Goal: Information Seeking & Learning: Understand process/instructions

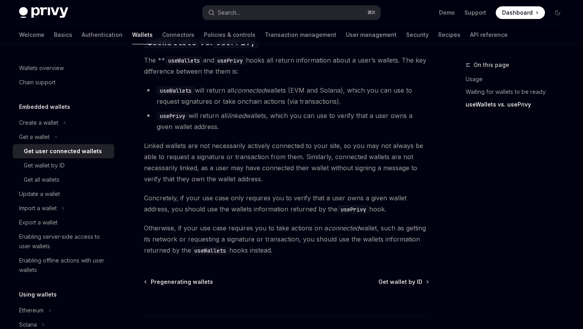
scroll to position [684, 0]
click at [283, 243] on span "Otherwise, if your use case requires you to take actions on a connected wallet,…" at bounding box center [286, 238] width 285 height 33
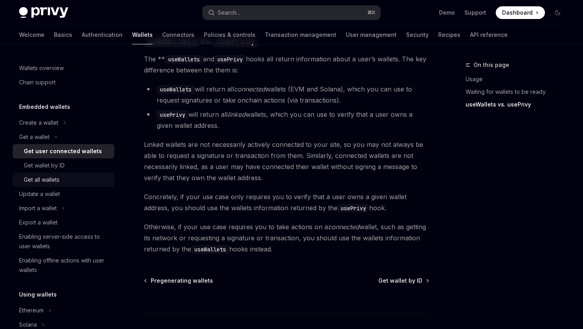
click at [71, 179] on div "Get all wallets" at bounding box center [67, 180] width 86 height 10
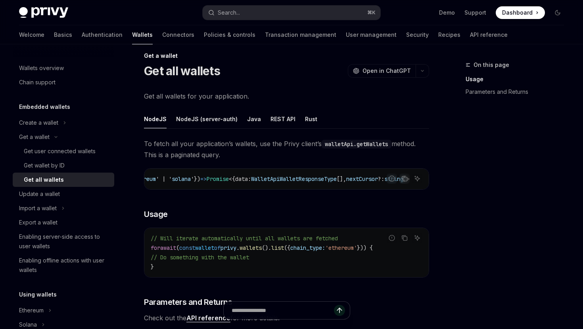
scroll to position [0, 251]
click at [74, 166] on div "Get wallet by ID" at bounding box center [67, 166] width 86 height 10
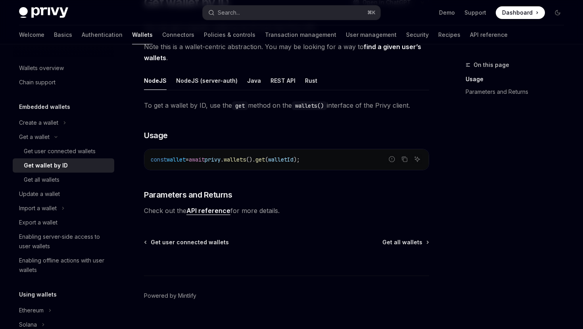
scroll to position [93, 0]
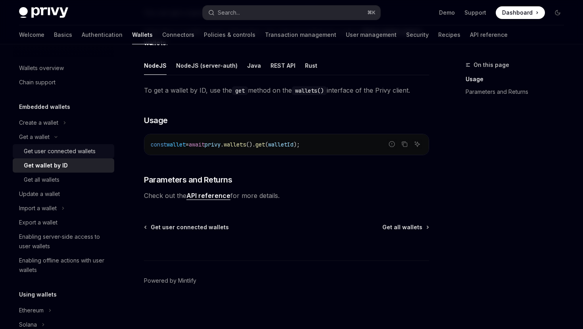
click at [99, 154] on div "Get user connected wallets" at bounding box center [67, 152] width 86 height 10
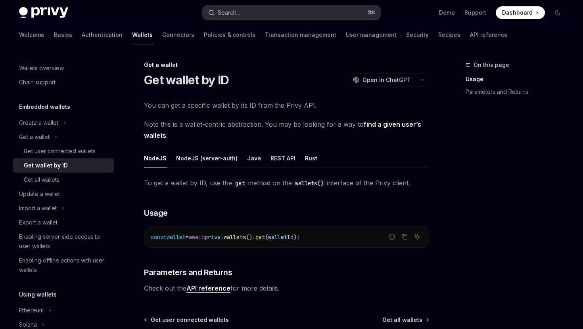
type textarea "*"
